Goal: Information Seeking & Learning: Check status

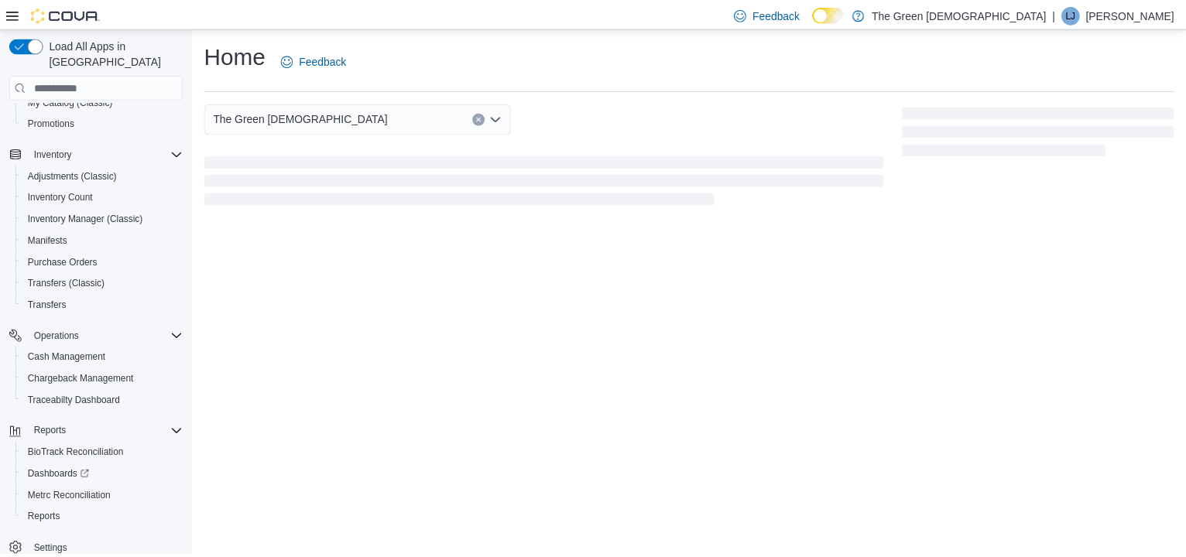
scroll to position [201, 0]
click at [43, 512] on span "Reports" at bounding box center [44, 518] width 33 height 12
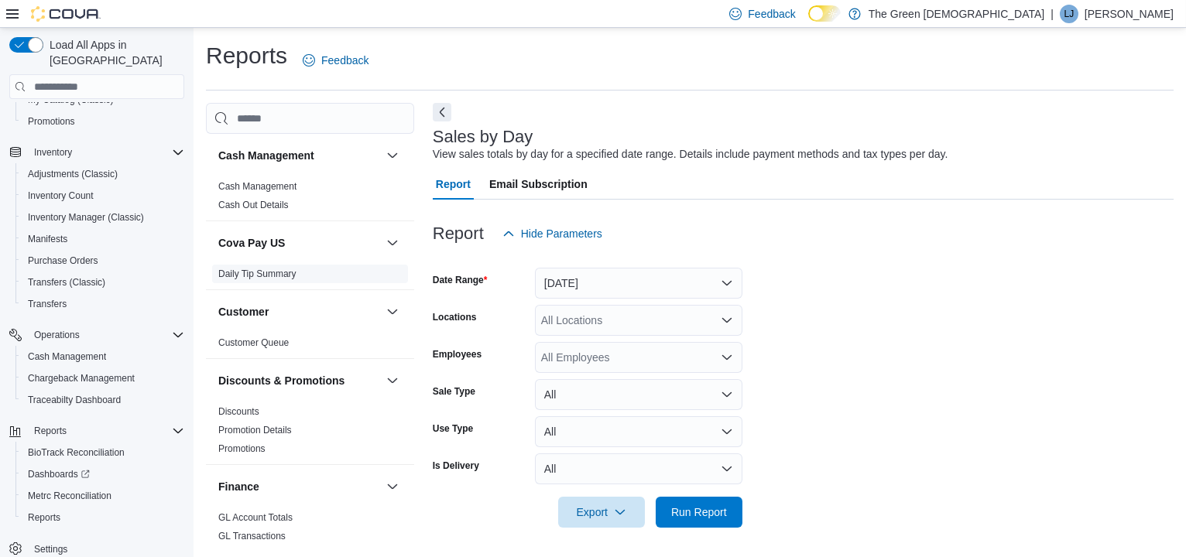
click at [276, 271] on link "Daily Tip Summary" at bounding box center [257, 274] width 78 height 11
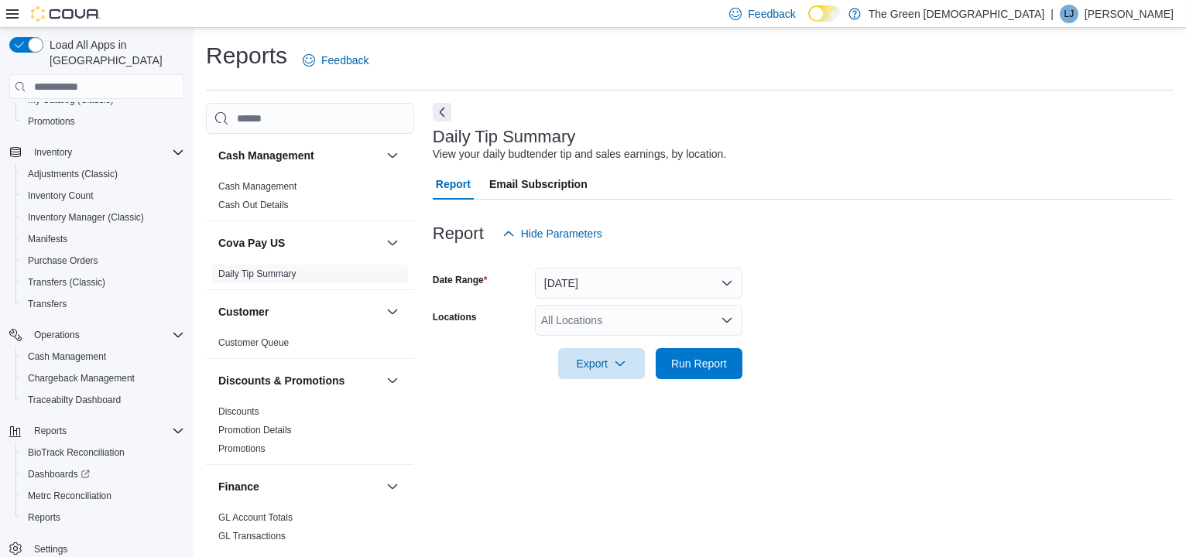
scroll to position [6, 0]
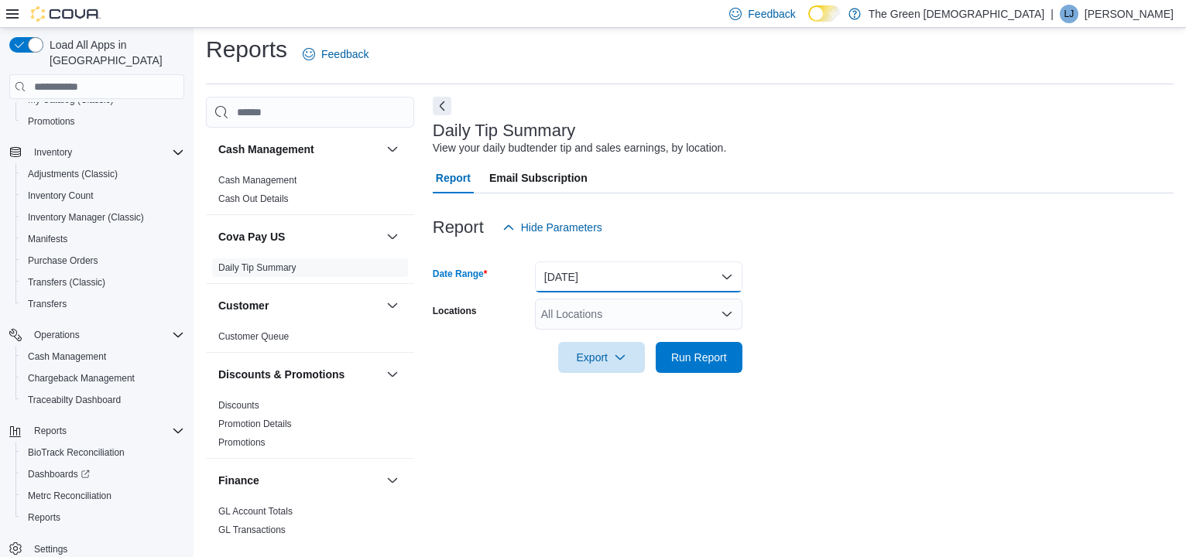
click at [590, 279] on button "[DATE]" at bounding box center [638, 277] width 207 height 31
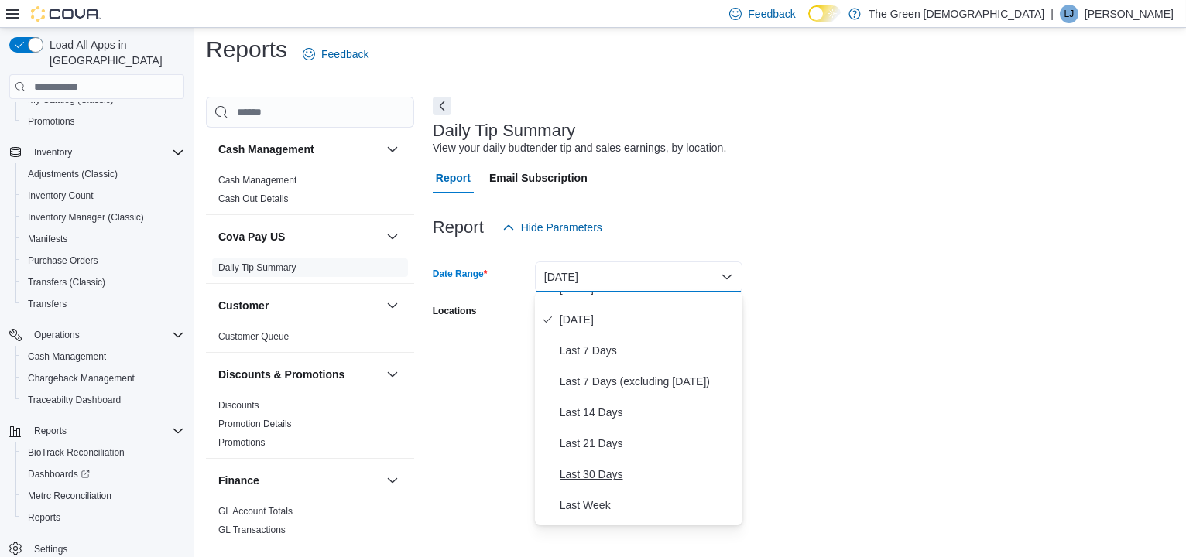
scroll to position [77, 0]
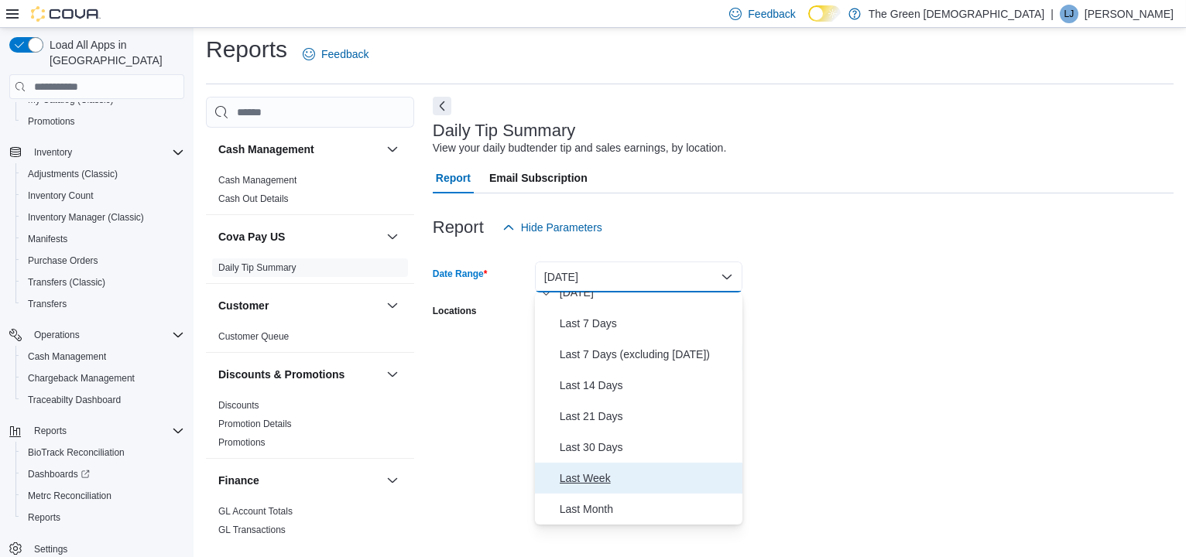
click at [598, 476] on span "Last Week" at bounding box center [648, 478] width 176 height 19
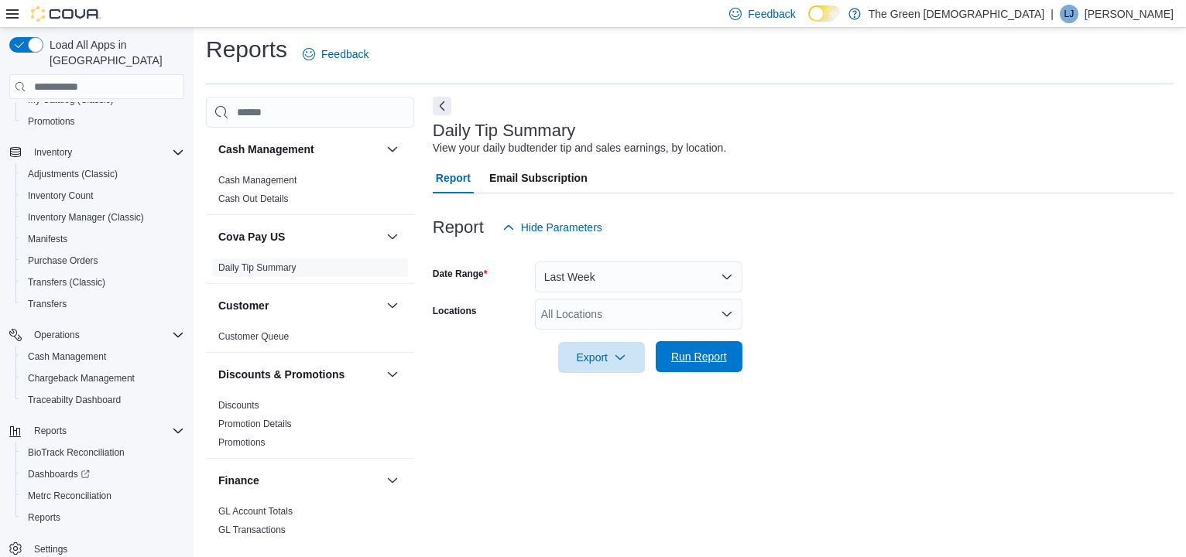
click at [699, 354] on span "Run Report" at bounding box center [699, 356] width 56 height 15
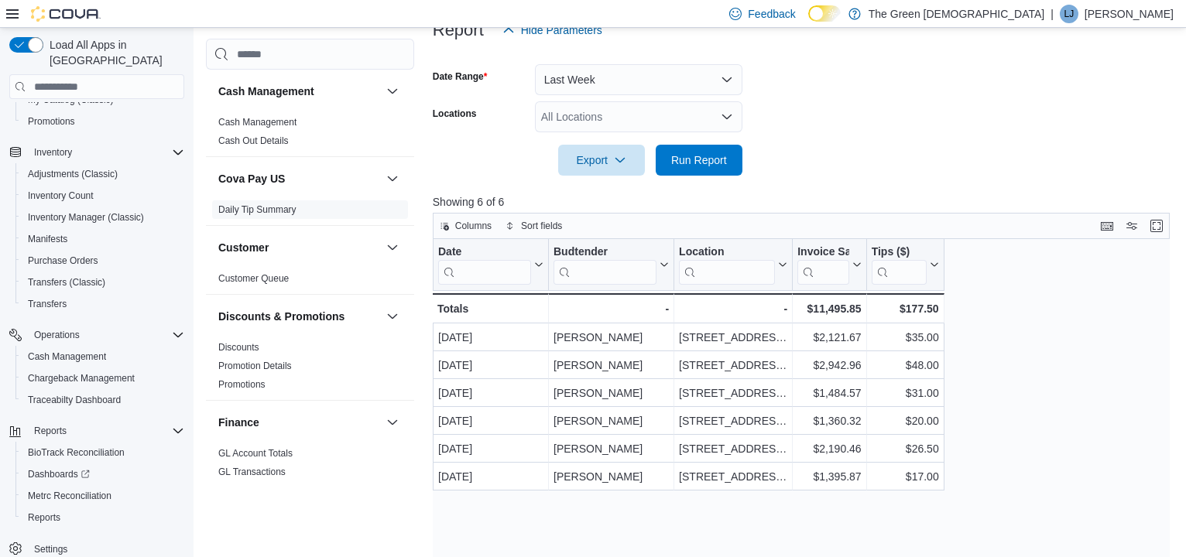
scroll to position [238, 0]
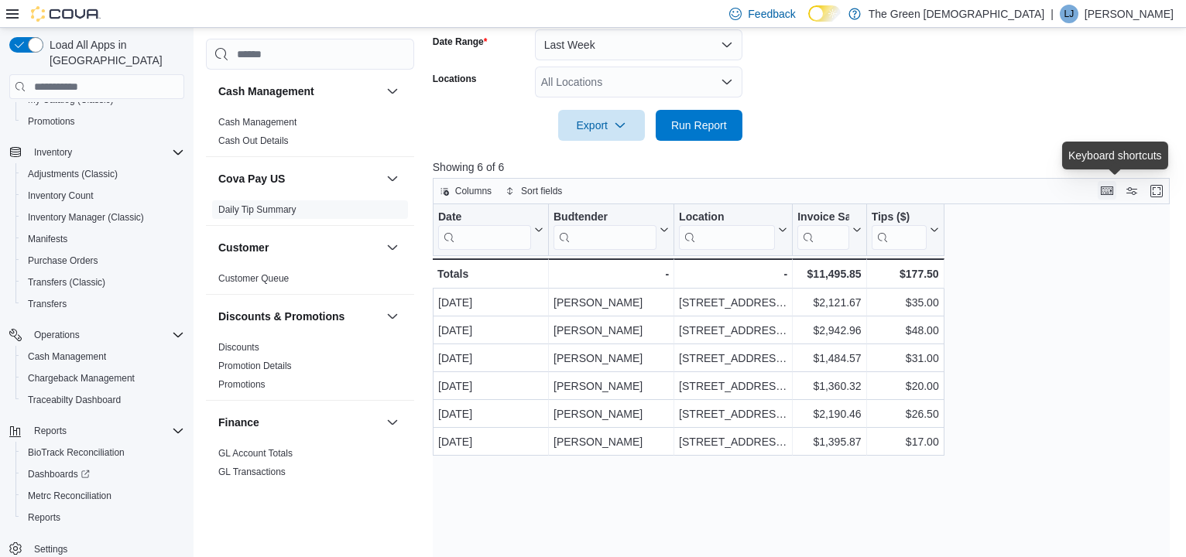
click at [1113, 194] on button "Keyboard shortcuts" at bounding box center [1106, 190] width 19 height 19
click at [1154, 228] on div "Date Click to view column header actions Budtender Click to view column header …" at bounding box center [805, 413] width 745 height 419
click at [594, 128] on span "Export" at bounding box center [601, 124] width 68 height 31
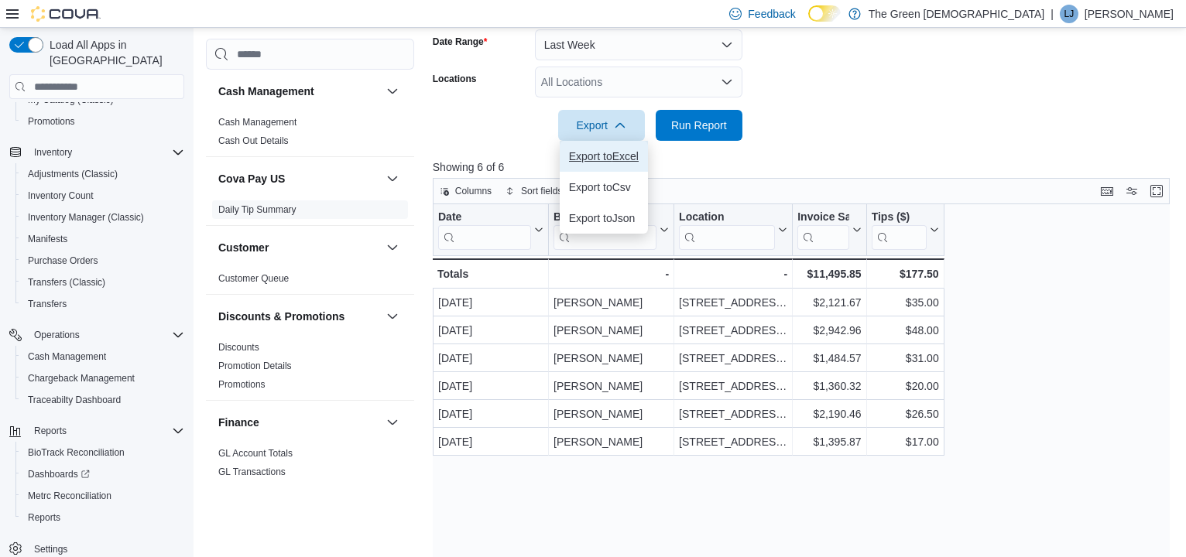
click at [594, 156] on span "Export to Excel" at bounding box center [604, 156] width 70 height 12
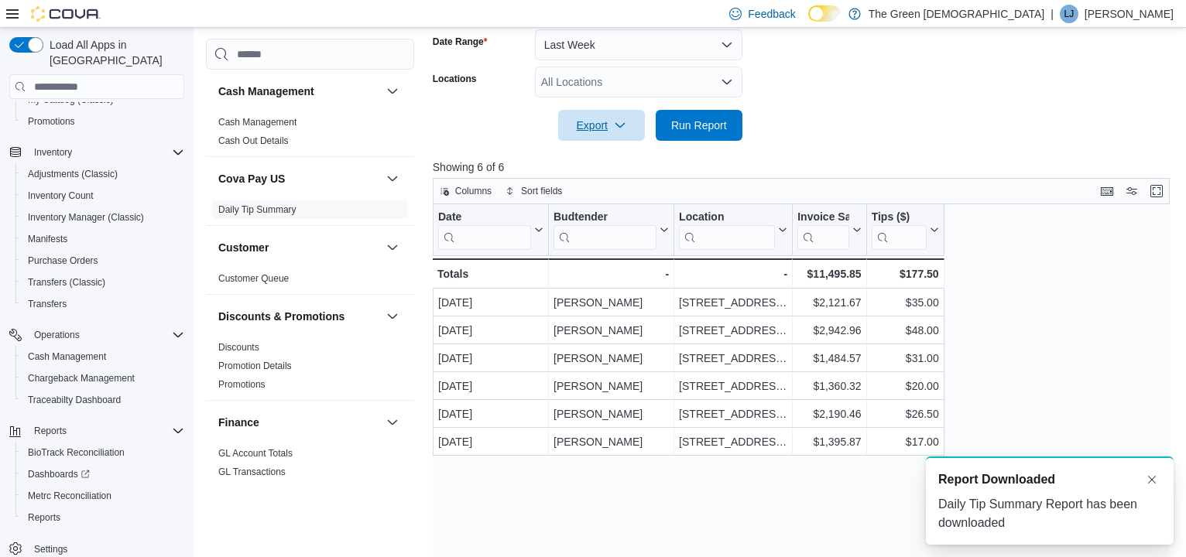
scroll to position [0, 0]
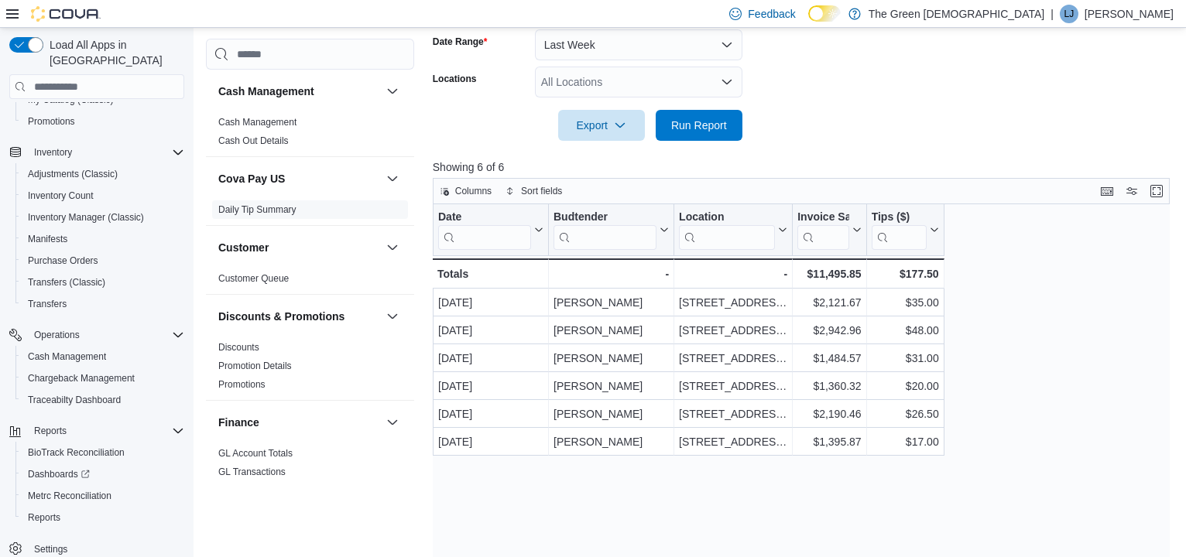
click at [1147, 52] on form "Date Range Last Week Locations All Locations Export Run Report" at bounding box center [805, 76] width 745 height 130
